Goal: Task Accomplishment & Management: Manage account settings

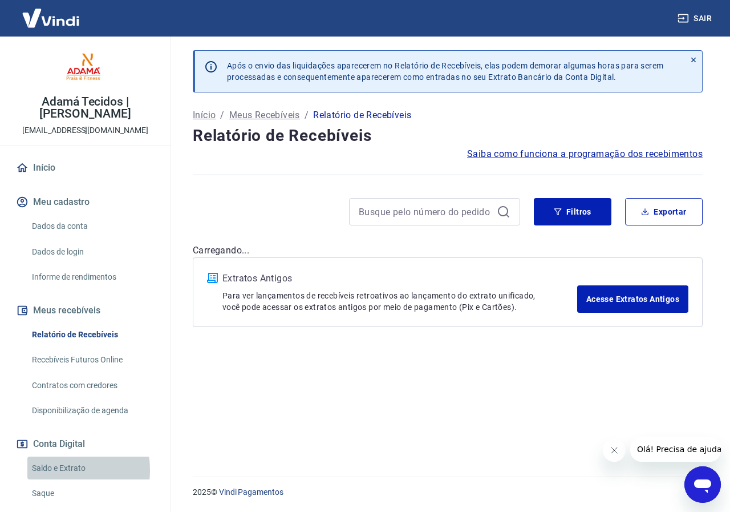
click at [52, 469] on link "Saldo e Extrato" at bounding box center [91, 467] width 129 height 23
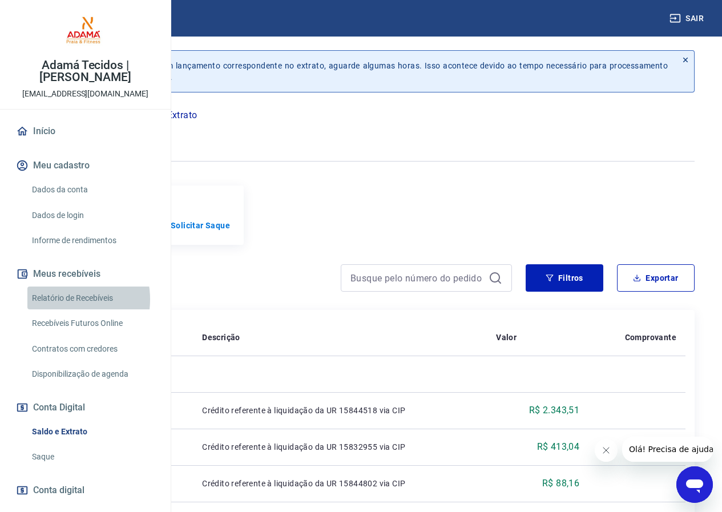
click at [59, 310] on link "Relatório de Recebíveis" at bounding box center [91, 297] width 129 height 23
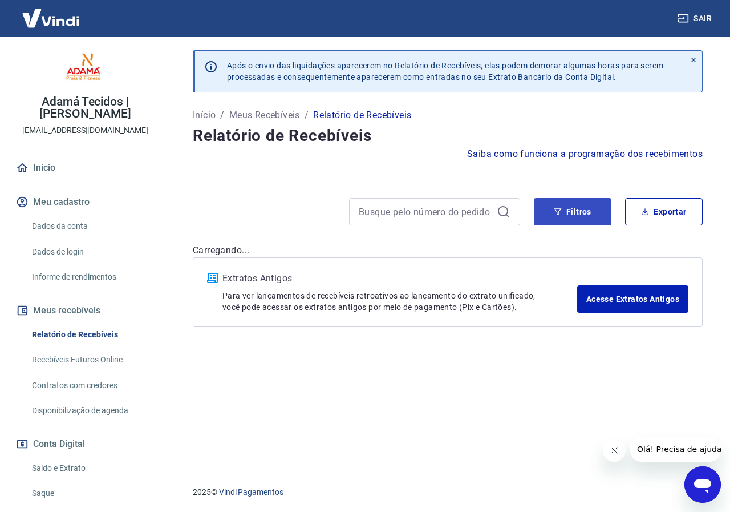
click at [588, 193] on div "Após o envio das liquidações aparecerem no Relatório de Recebíveis, elas podem …" at bounding box center [447, 250] width 537 height 426
click at [588, 211] on button "Filtros" at bounding box center [573, 211] width 78 height 27
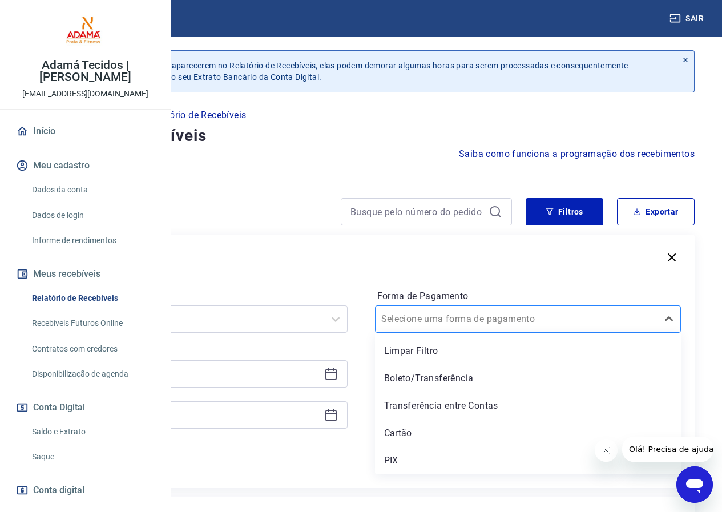
click at [633, 326] on div at bounding box center [516, 319] width 271 height 16
click at [518, 464] on div "PIX" at bounding box center [528, 460] width 306 height 23
click at [318, 326] on div at bounding box center [182, 319] width 271 height 16
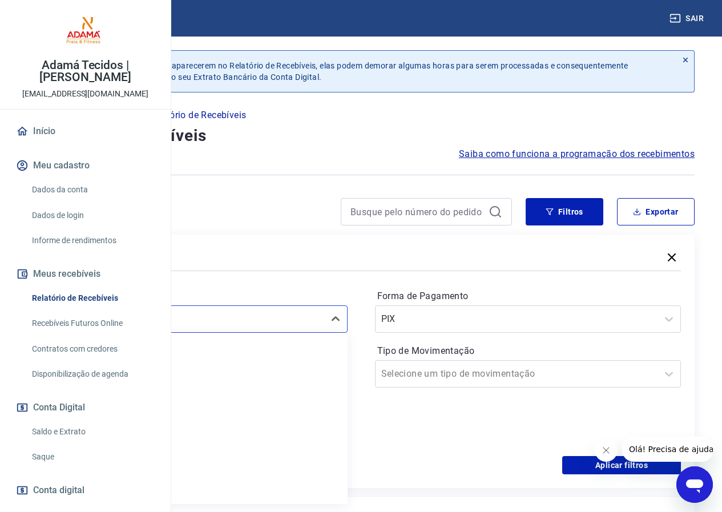
click at [460, 412] on div "Forma de Pagamento PIX Tipo de Movimentação Selecione um tipo de movimentação" at bounding box center [528, 364] width 306 height 155
click at [338, 376] on icon at bounding box center [331, 374] width 14 height 14
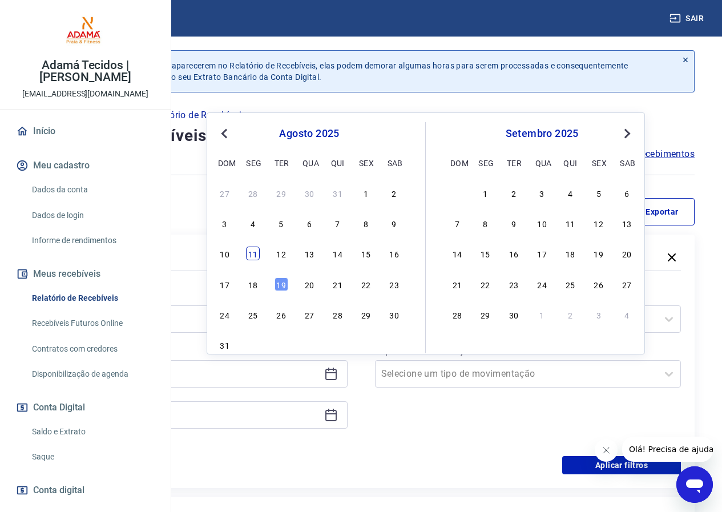
click at [249, 255] on div "11" at bounding box center [253, 253] width 14 height 14
type input "[DATE]"
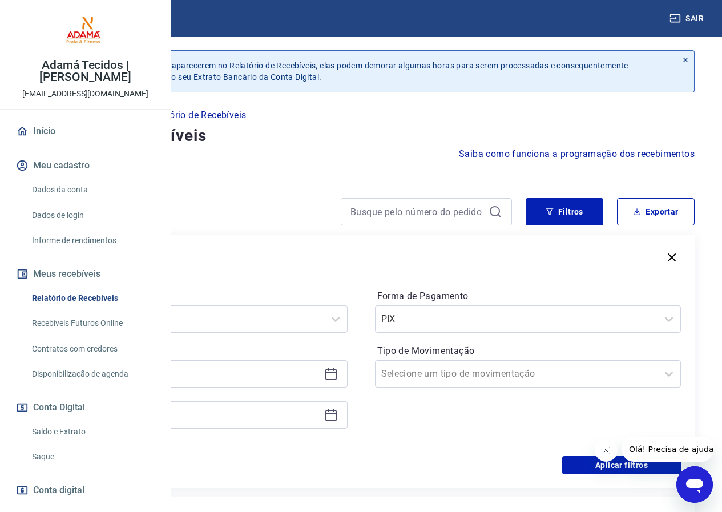
click at [338, 419] on icon at bounding box center [331, 415] width 14 height 14
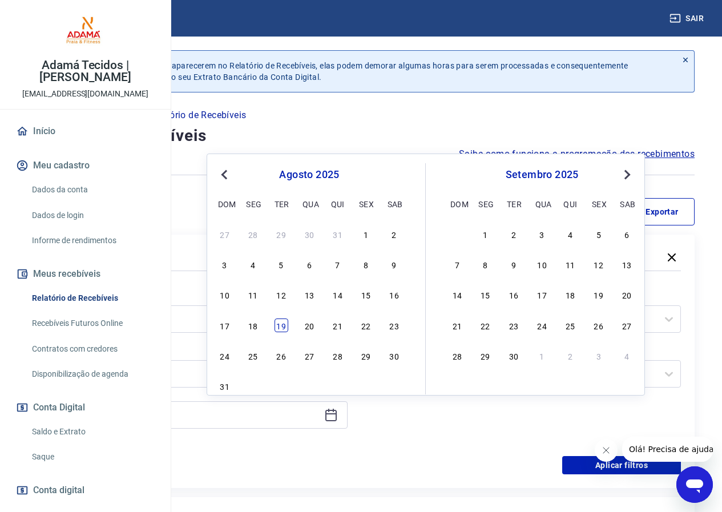
click at [283, 325] on div "19" at bounding box center [281, 325] width 14 height 14
type input "[DATE]"
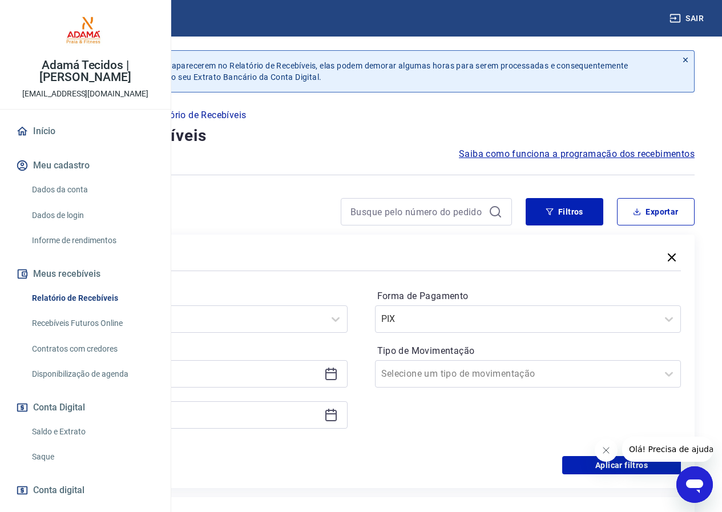
click at [614, 447] on button "Fechar mensagem da empresa" at bounding box center [605, 450] width 23 height 23
click at [615, 461] on button "Aplicar filtros" at bounding box center [621, 465] width 119 height 18
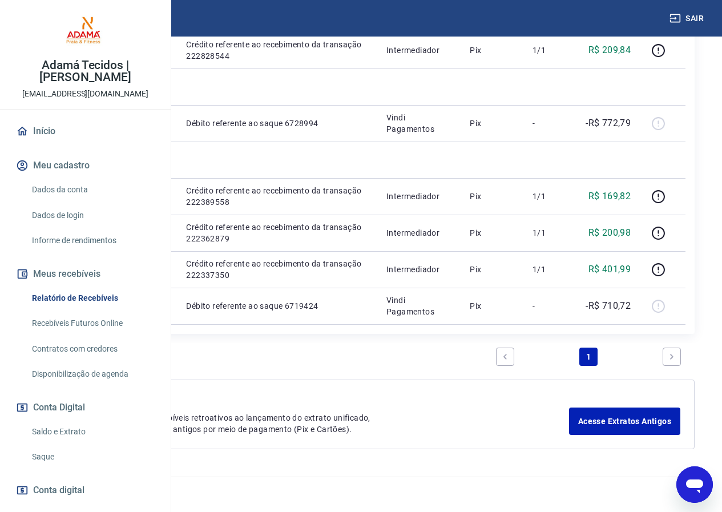
scroll to position [564, 0]
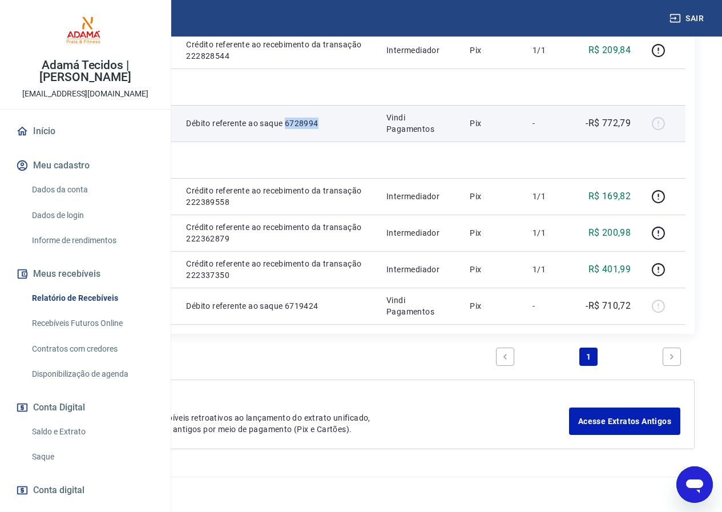
drag, startPoint x: 348, startPoint y: 143, endPoint x: 395, endPoint y: 144, distance: 46.8
click at [377, 141] on td "Débito referente ao saque 6728994" at bounding box center [277, 123] width 200 height 37
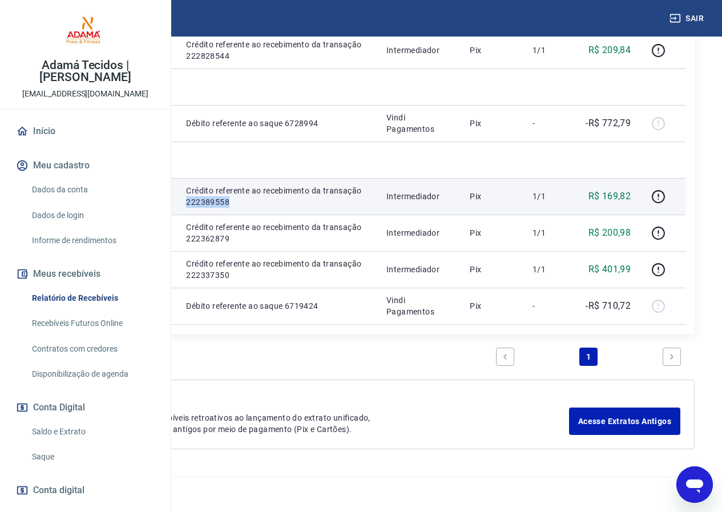
drag, startPoint x: 349, startPoint y: 246, endPoint x: 405, endPoint y: 246, distance: 56.5
click at [377, 214] on td "Crédito referente ao recebimento da transação 222389558" at bounding box center [277, 196] width 200 height 37
copy p "222389558"
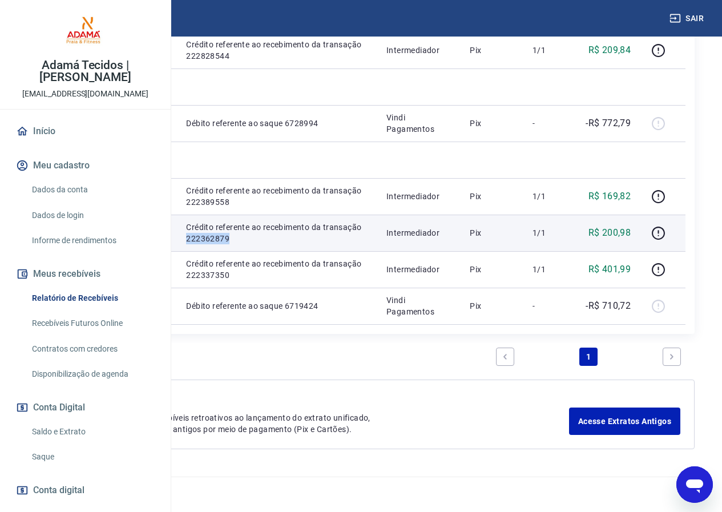
drag, startPoint x: 394, startPoint y: 315, endPoint x: 346, endPoint y: 317, distance: 48.5
click at [346, 251] on td "Crédito referente ao recebimento da transação 222362879" at bounding box center [277, 232] width 200 height 37
copy p "222362879"
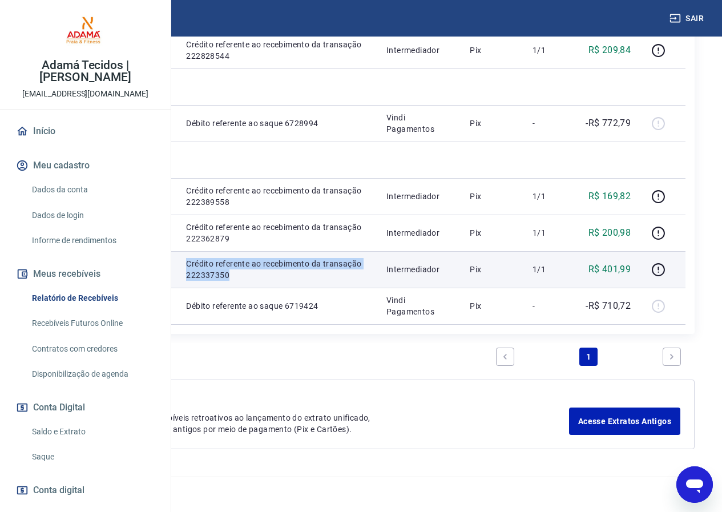
drag, startPoint x: 398, startPoint y: 387, endPoint x: 338, endPoint y: 391, distance: 60.6
click at [338, 287] on tr "222337350 Adamá31056 Crédito referente ao recebimento da transação 222337350 In…" at bounding box center [361, 269] width 649 height 37
click at [377, 287] on td "Crédito referente ao recebimento da transação 222337350" at bounding box center [277, 269] width 200 height 37
drag, startPoint x: 393, startPoint y: 386, endPoint x: 347, endPoint y: 388, distance: 46.3
click at [347, 287] on td "Crédito referente ao recebimento da transação 222337350" at bounding box center [277, 269] width 200 height 37
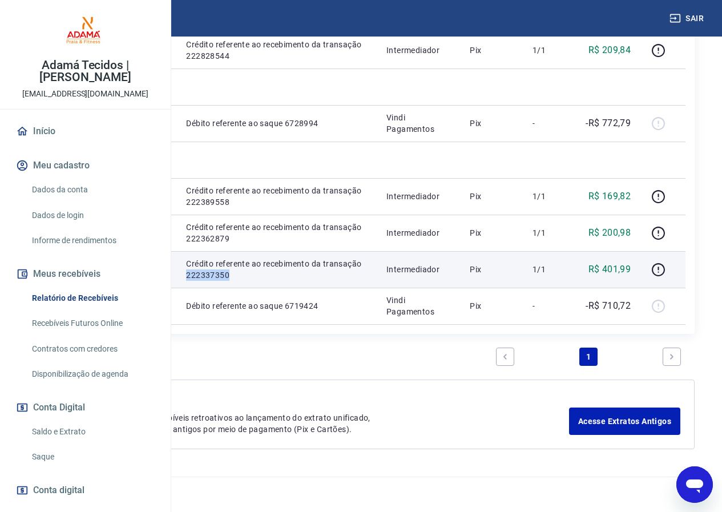
copy p "222337350"
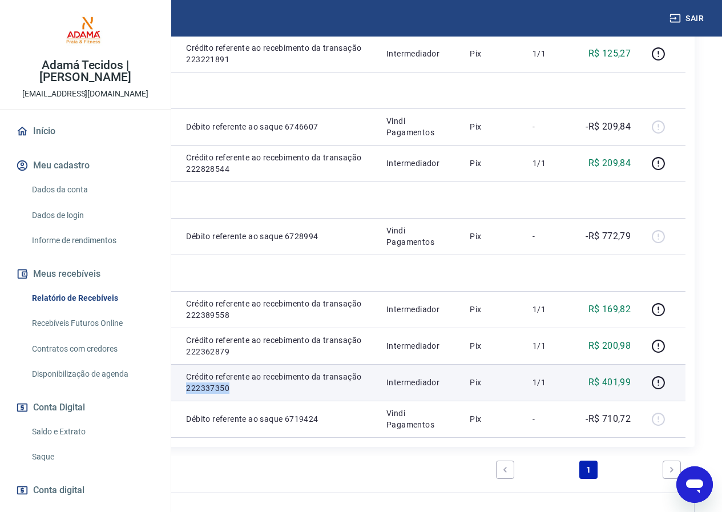
scroll to position [335, 0]
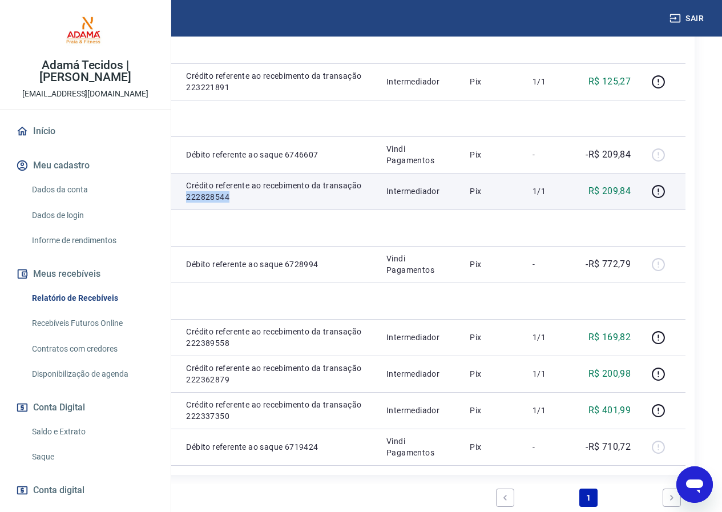
drag, startPoint x: 349, startPoint y: 287, endPoint x: 402, endPoint y: 286, distance: 52.5
click at [377, 209] on td "Crédito referente ao recebimento da transação 222828544" at bounding box center [277, 191] width 200 height 37
copy p "222828544"
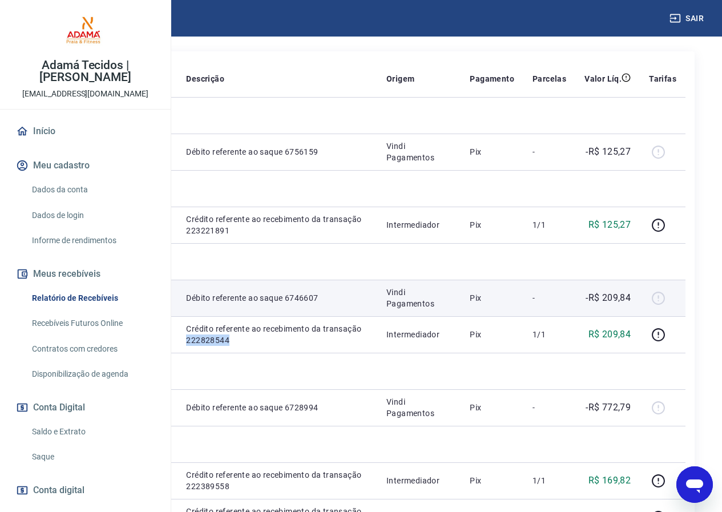
scroll to position [164, 0]
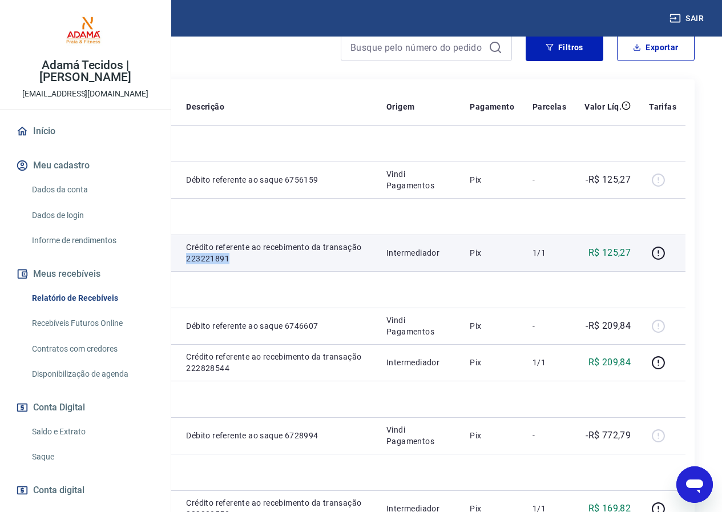
drag, startPoint x: 349, startPoint y: 306, endPoint x: 400, endPoint y: 308, distance: 51.4
click at [377, 271] on td "Crédito referente ao recebimento da transação 223221891" at bounding box center [277, 252] width 200 height 37
copy p "223221891"
